Goal: Find specific page/section: Find specific page/section

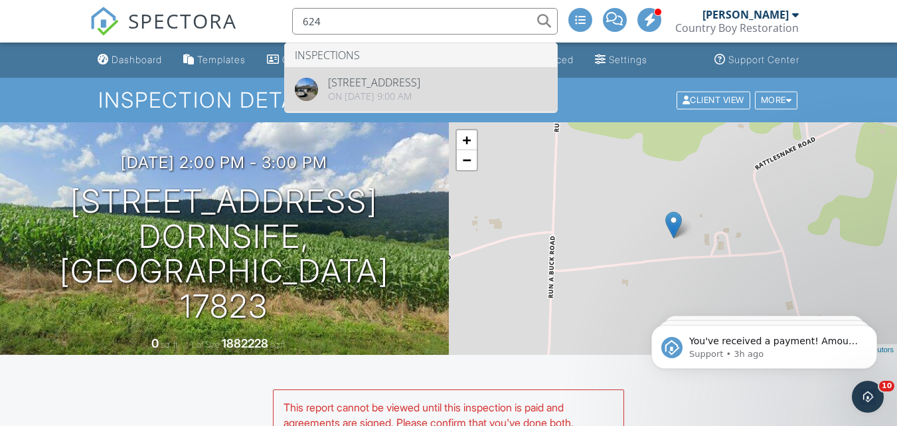
type input "624"
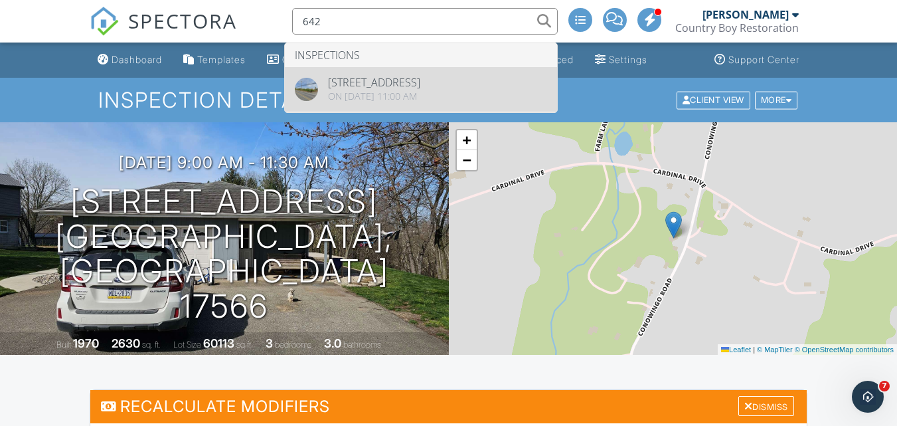
type input "642"
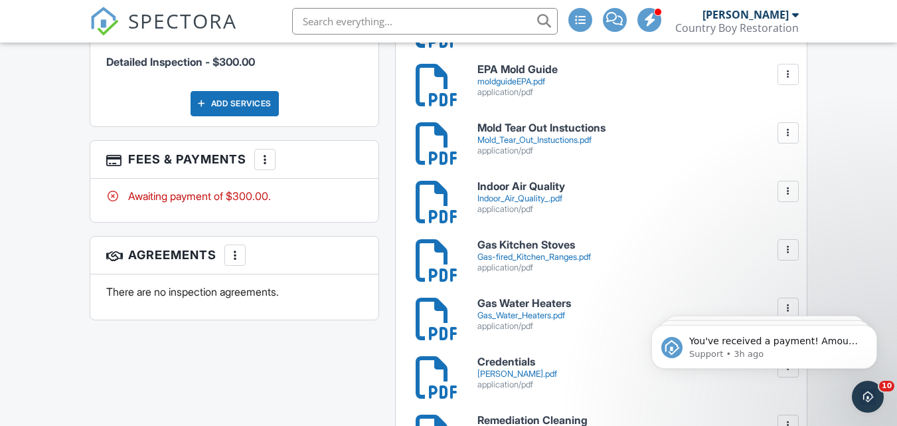
scroll to position [863, 0]
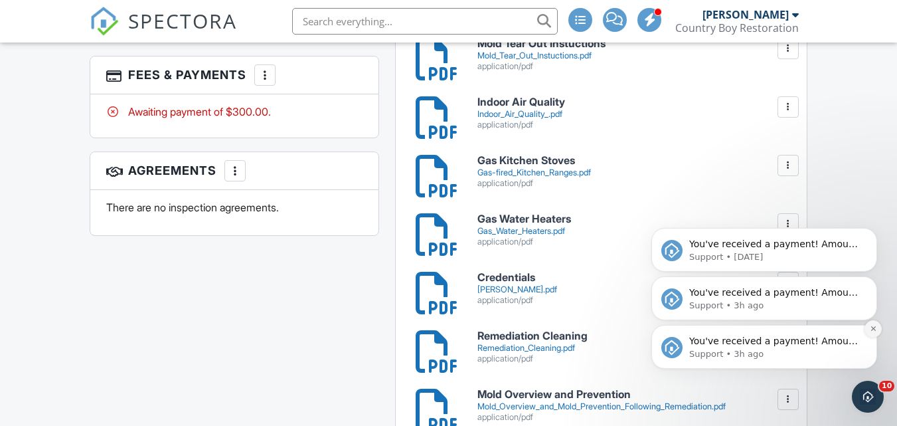
click at [872, 329] on icon "Dismiss notification" at bounding box center [873, 328] width 7 height 7
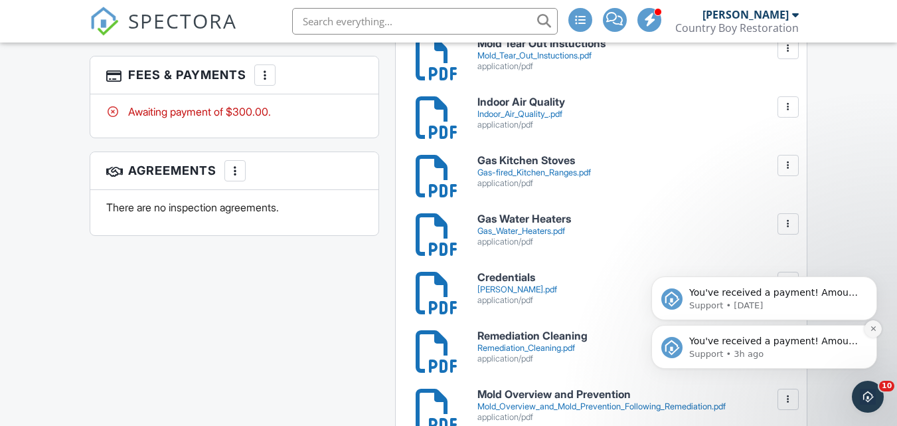
click at [874, 331] on icon "Dismiss notification" at bounding box center [873, 328] width 7 height 7
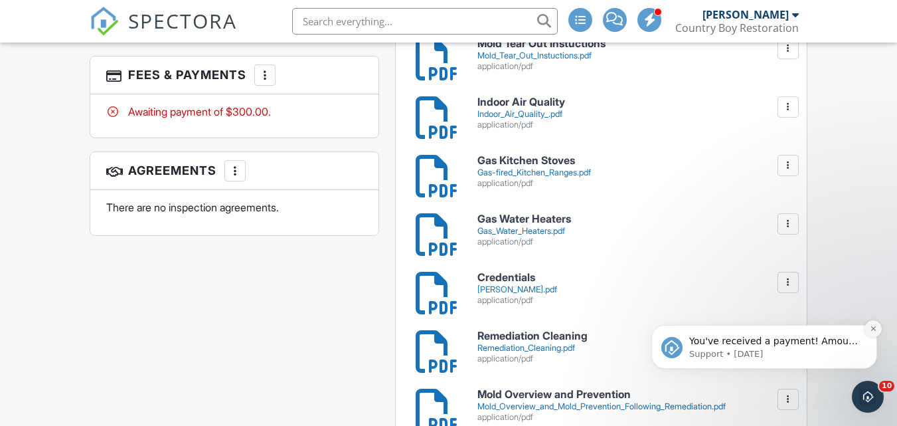
click at [869, 331] on button "Dismiss notification" at bounding box center [873, 328] width 17 height 17
